Goal: Transaction & Acquisition: Purchase product/service

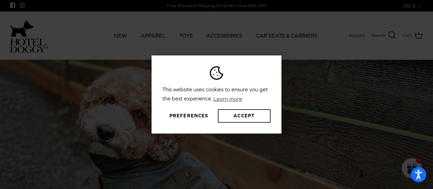
click at [226, 115] on button "Accept" at bounding box center [244, 116] width 53 height 14
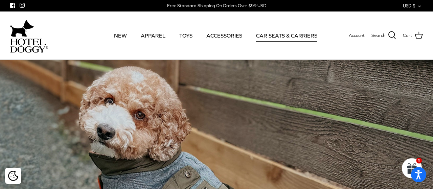
click at [293, 39] on link "CAR SEATS & CARRIERS" at bounding box center [286, 35] width 73 height 23
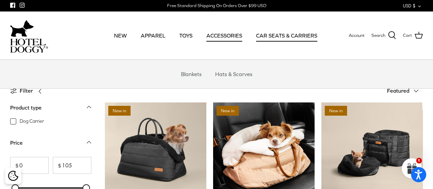
click at [222, 39] on link "ACCESSORIES" at bounding box center [224, 35] width 48 height 23
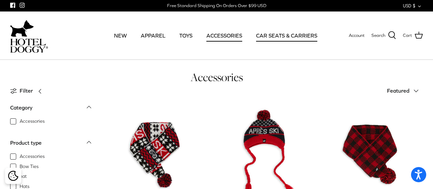
click at [275, 40] on link "CAR SEATS & CARRIERS" at bounding box center [286, 35] width 73 height 23
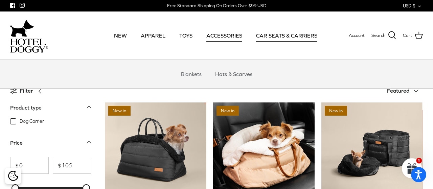
click at [223, 36] on link "ACCESSORIES" at bounding box center [224, 35] width 48 height 23
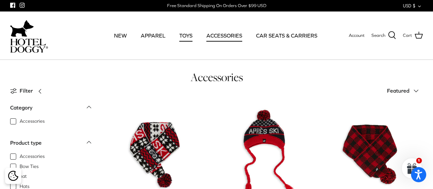
click at [183, 37] on link "TOYS" at bounding box center [185, 35] width 25 height 23
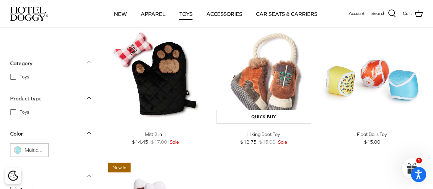
scroll to position [563, 0]
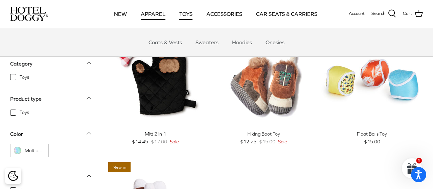
click at [160, 16] on link "APPAREL" at bounding box center [153, 13] width 37 height 23
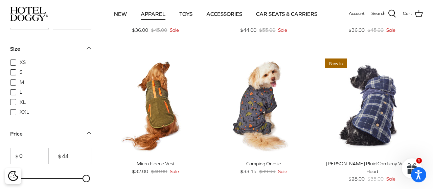
scroll to position [704, 0]
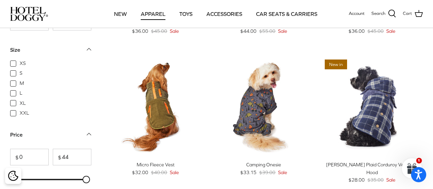
click at [20, 115] on span "XXL" at bounding box center [24, 113] width 9 height 7
click at [19, 110] on input "XXL" at bounding box center [19, 109] width 1 height 1
checkbox input "true"
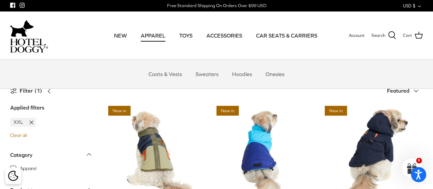
click at [157, 39] on link "APPAREL" at bounding box center [153, 35] width 37 height 23
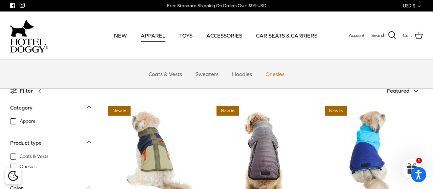
click at [274, 73] on link "Onesies" at bounding box center [274, 74] width 31 height 20
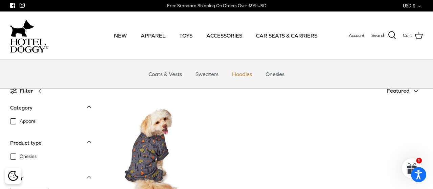
click at [238, 73] on link "Hoodies" at bounding box center [242, 74] width 32 height 20
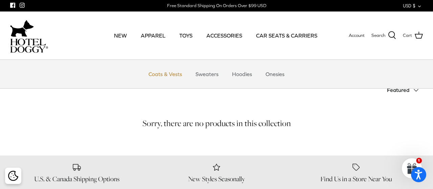
click at [166, 77] on link "Coats & Vests" at bounding box center [165, 74] width 46 height 20
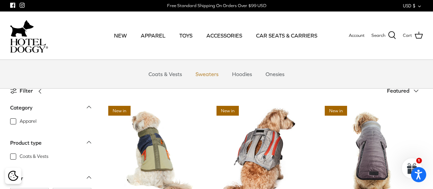
click at [211, 73] on link "Sweaters" at bounding box center [206, 74] width 35 height 20
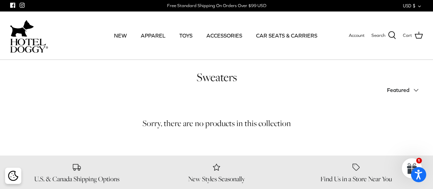
click at [416, 91] on polyline at bounding box center [416, 90] width 4 height 2
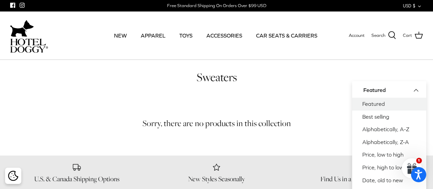
click at [331, 94] on div "Sort by Featured Down Featured Best selling Alphabetically, A-Z Alphabetically,…" at bounding box center [319, 90] width 206 height 15
